Goal: Navigation & Orientation: Find specific page/section

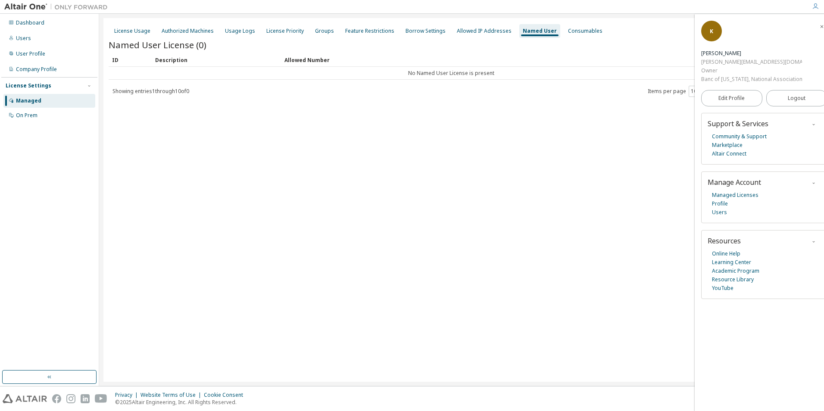
click at [814, 6] on icon "button" at bounding box center [815, 6] width 7 height 7
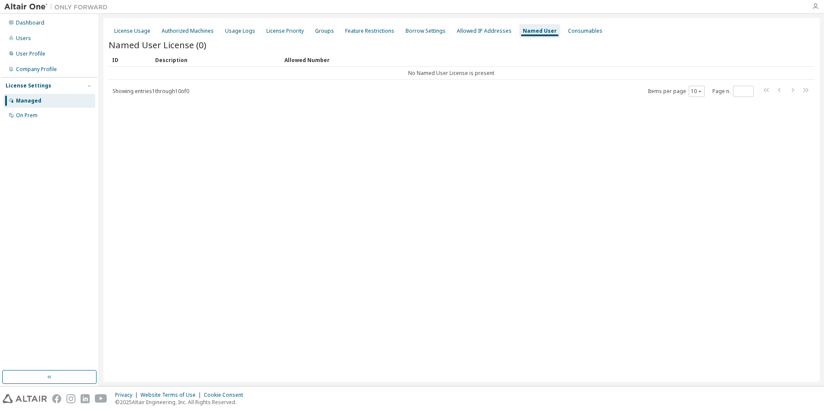
click at [814, 9] on icon "button" at bounding box center [815, 6] width 7 height 7
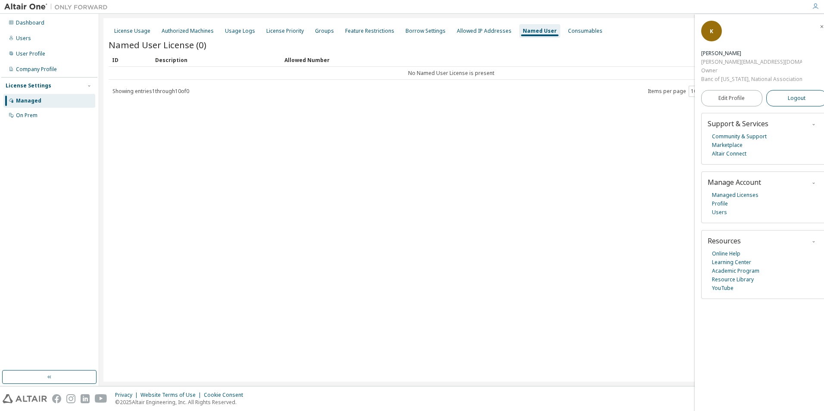
click at [781, 103] on button "Logout" at bounding box center [796, 98] width 61 height 16
